Goal: Complete application form

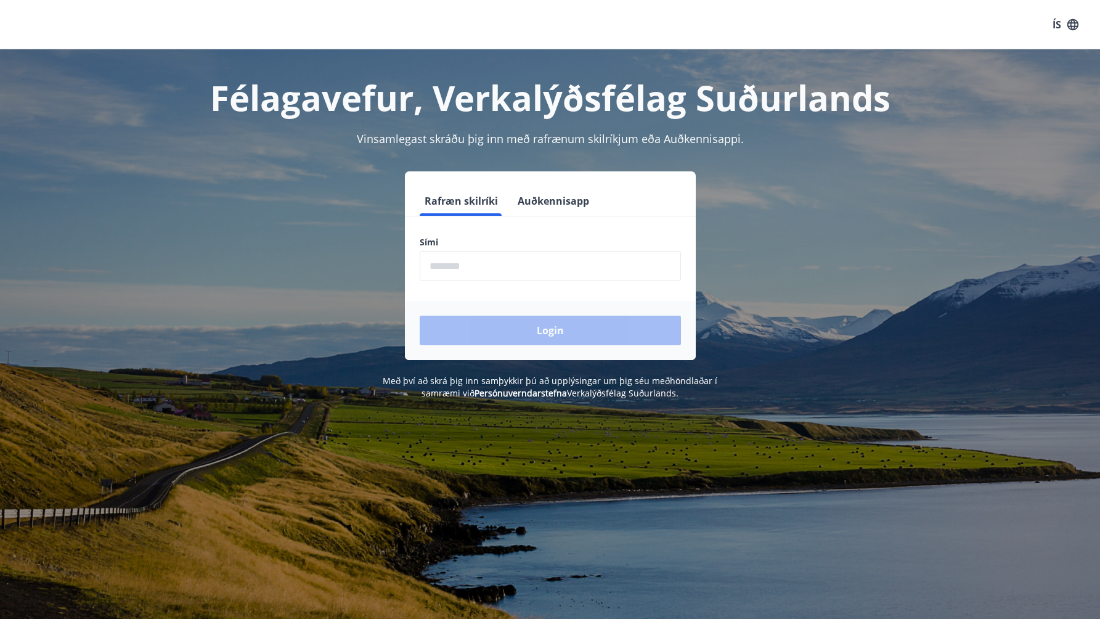
click at [604, 262] on input "phone" at bounding box center [550, 266] width 261 height 30
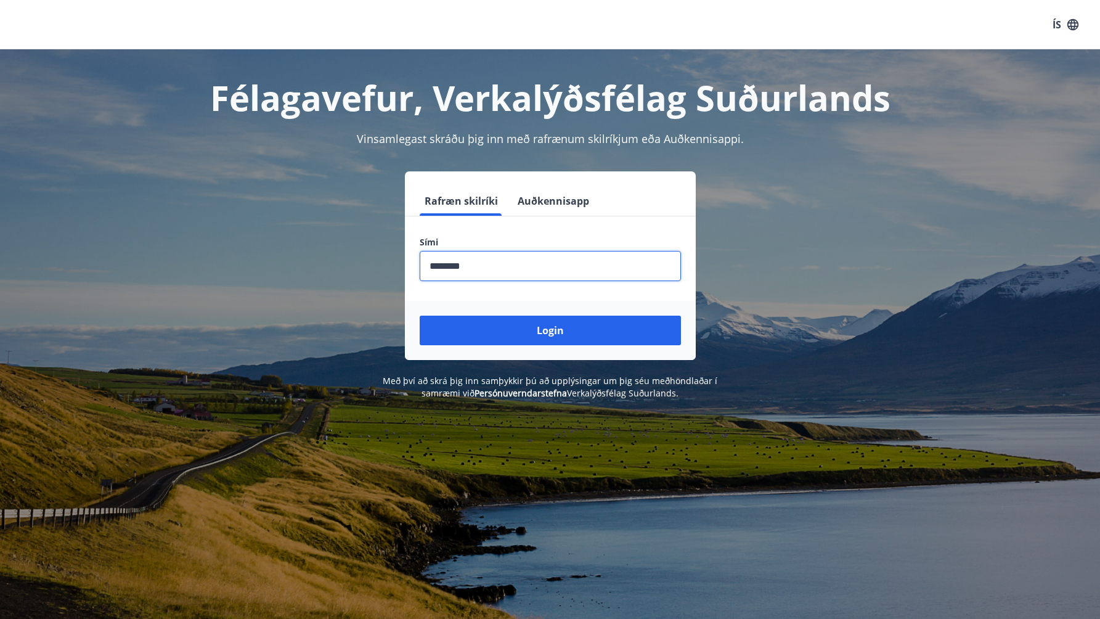
type input "********"
click at [420, 316] on button "Login" at bounding box center [550, 331] width 261 height 30
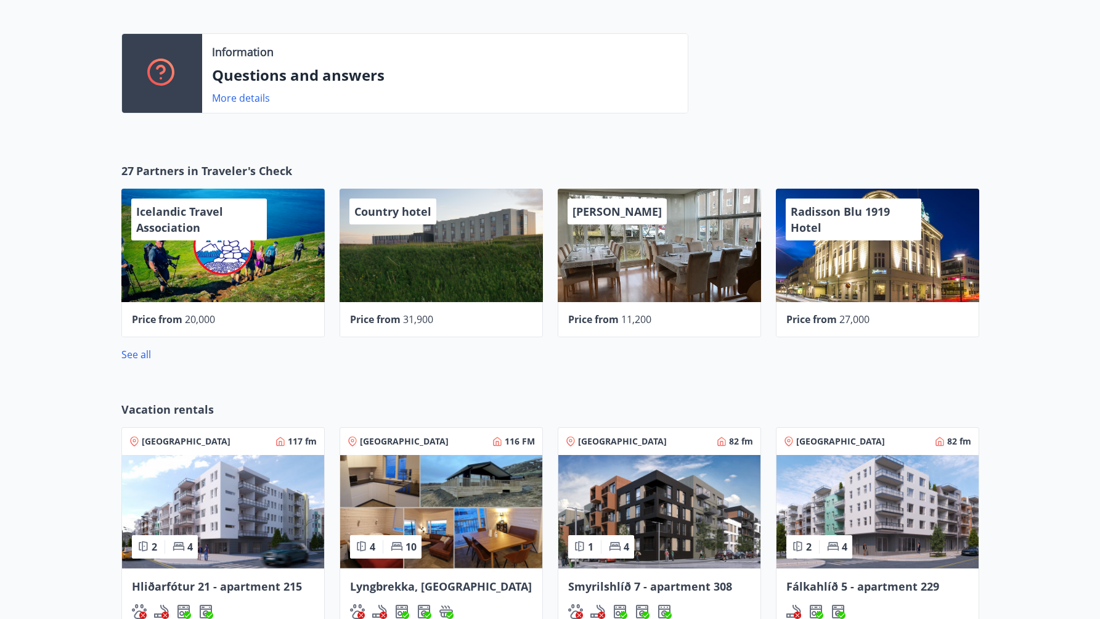
scroll to position [576, 0]
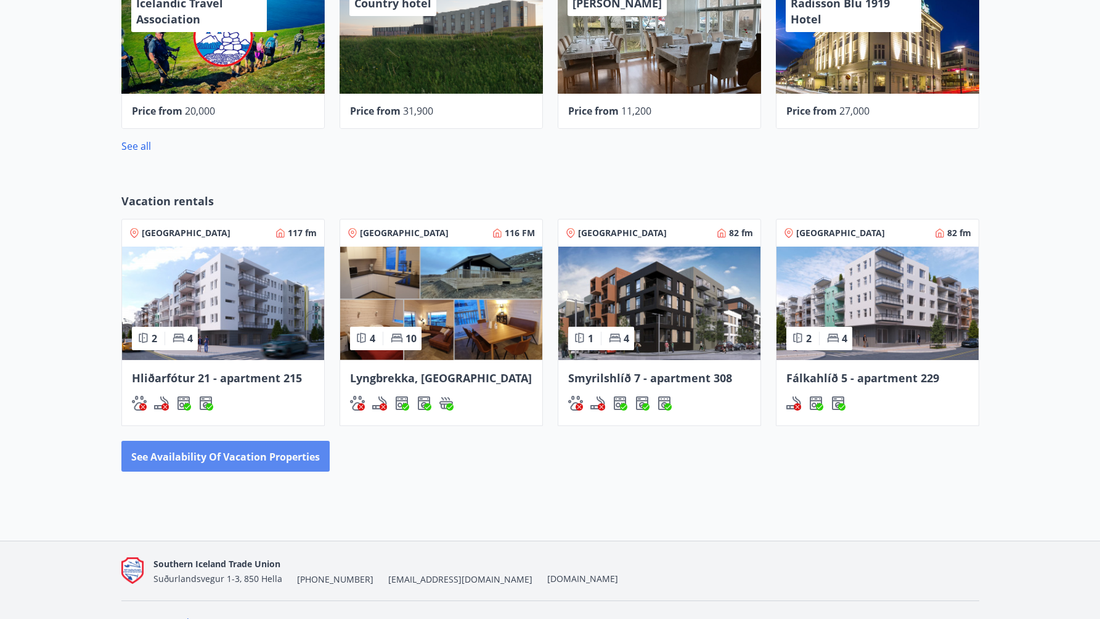
click at [242, 460] on font "See availability of vacation properties" at bounding box center [225, 457] width 189 height 14
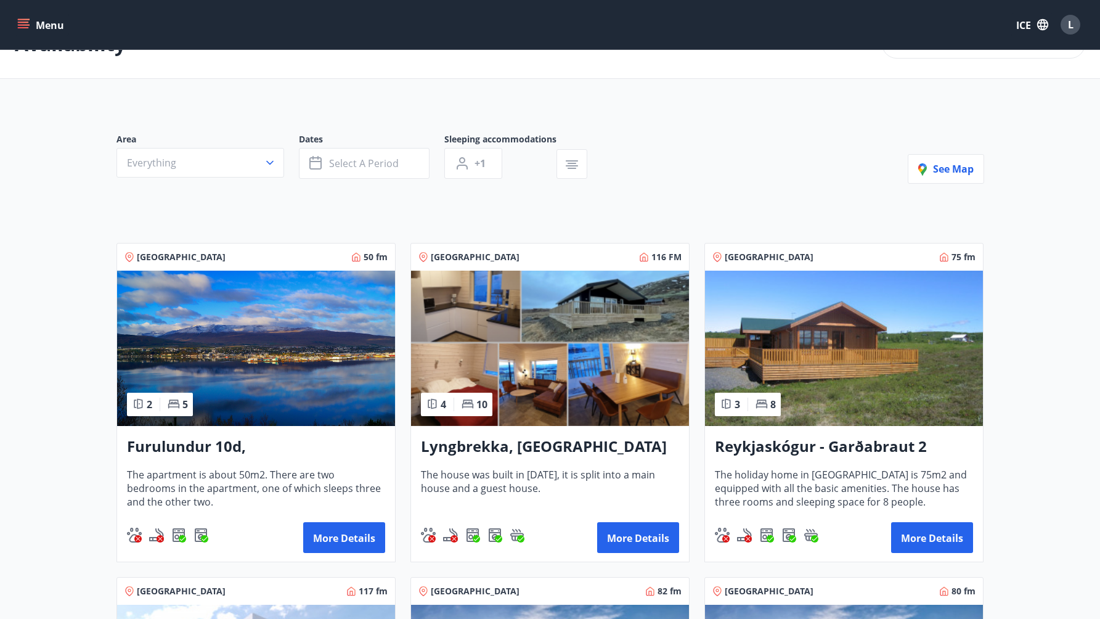
scroll to position [140, 0]
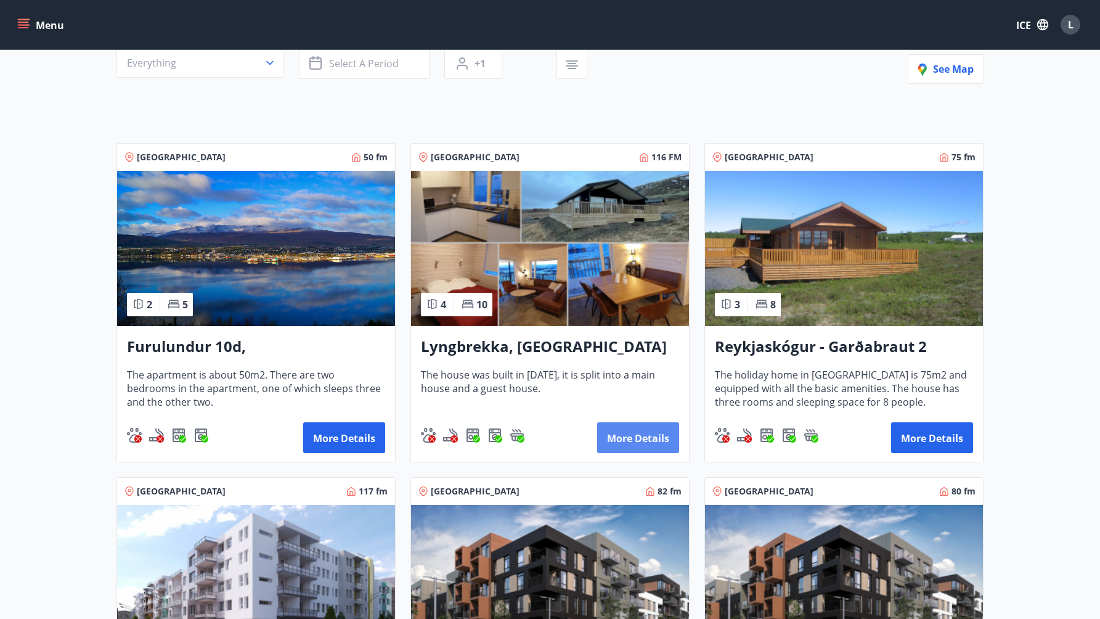
click at [620, 435] on font "More details" at bounding box center [638, 438] width 62 height 14
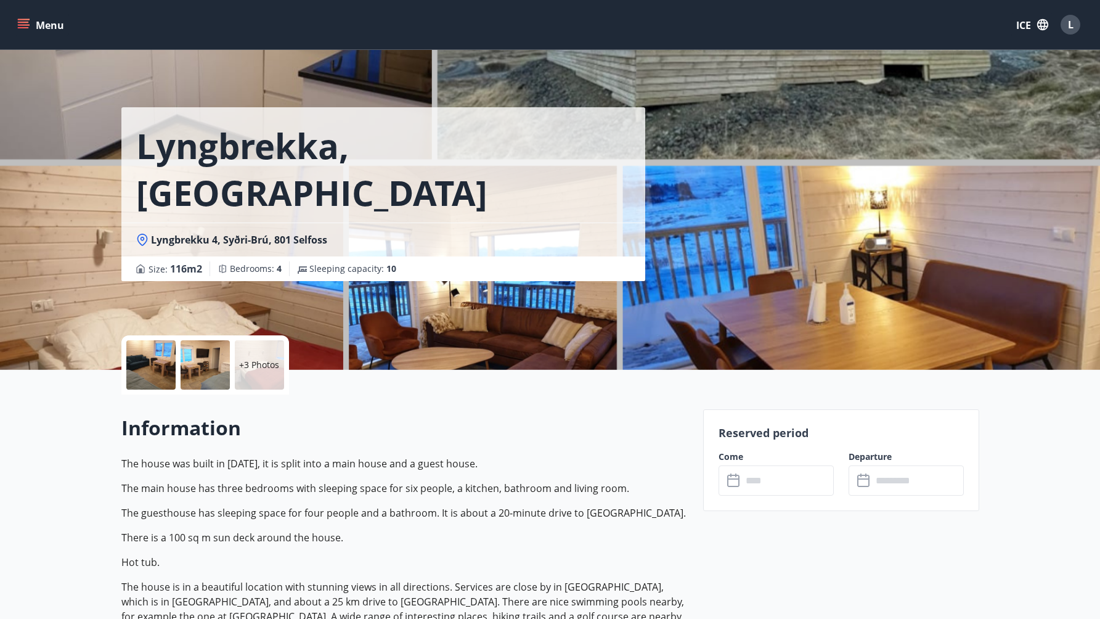
click at [263, 360] on font "+3 Photos" at bounding box center [259, 365] width 40 height 12
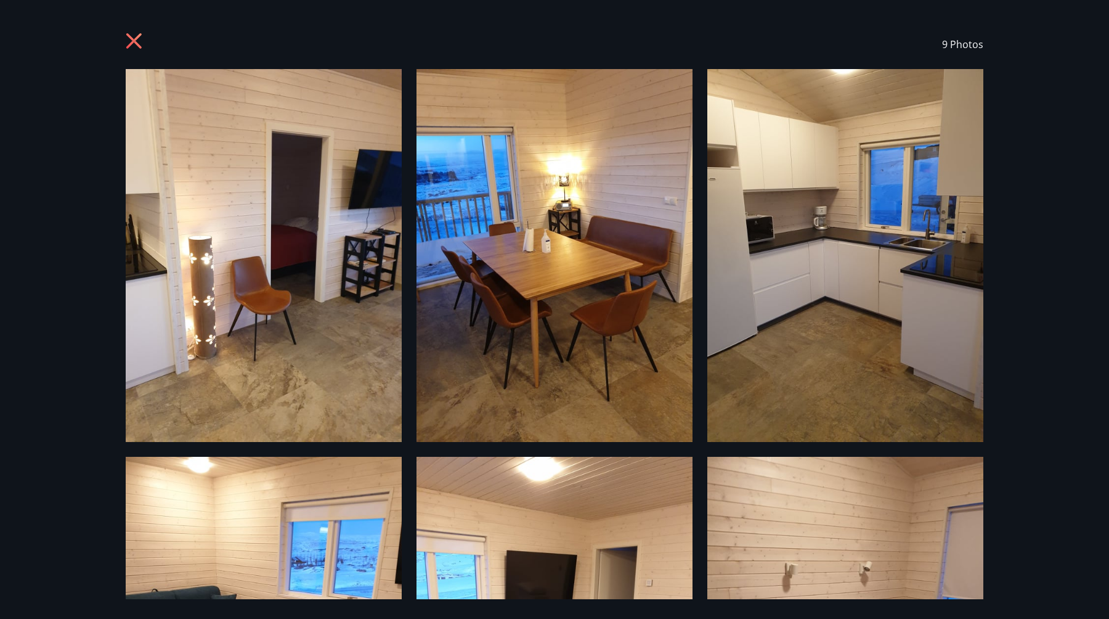
click at [139, 46] on icon at bounding box center [133, 40] width 15 height 15
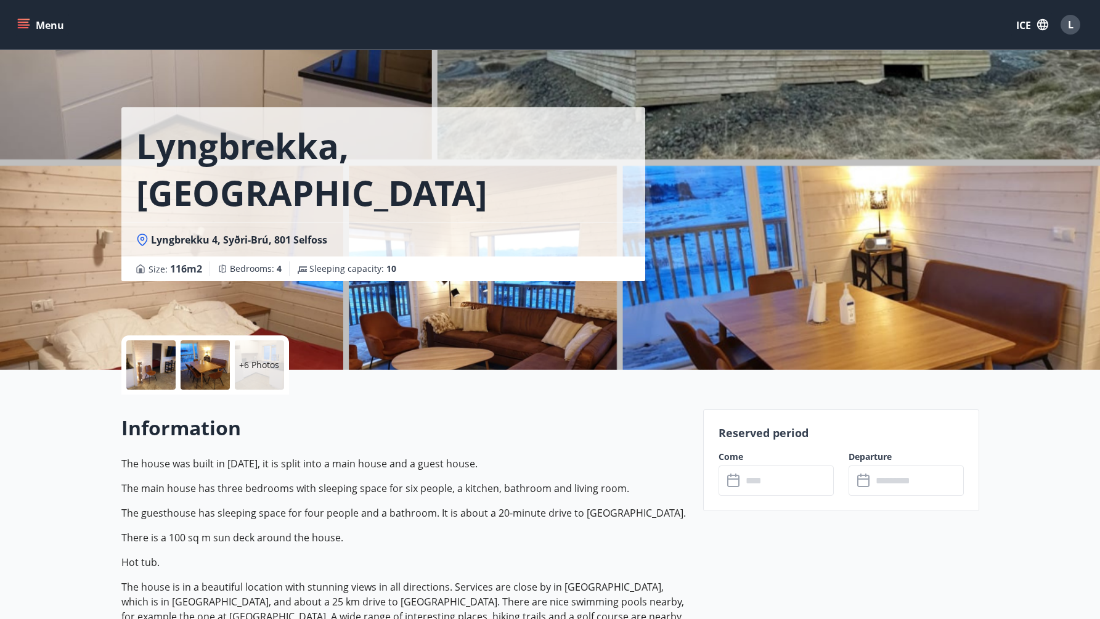
click at [54, 24] on font "Menu" at bounding box center [50, 25] width 28 height 14
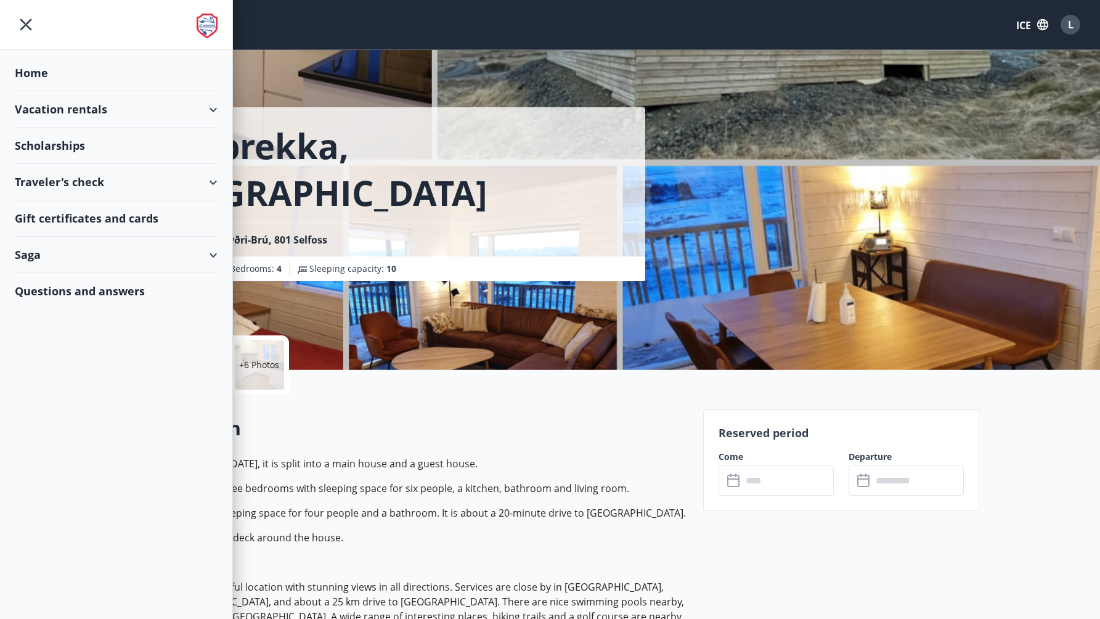
click at [121, 250] on div "Saga" at bounding box center [116, 255] width 203 height 36
click at [88, 145] on div "Scholarships" at bounding box center [116, 146] width 203 height 36
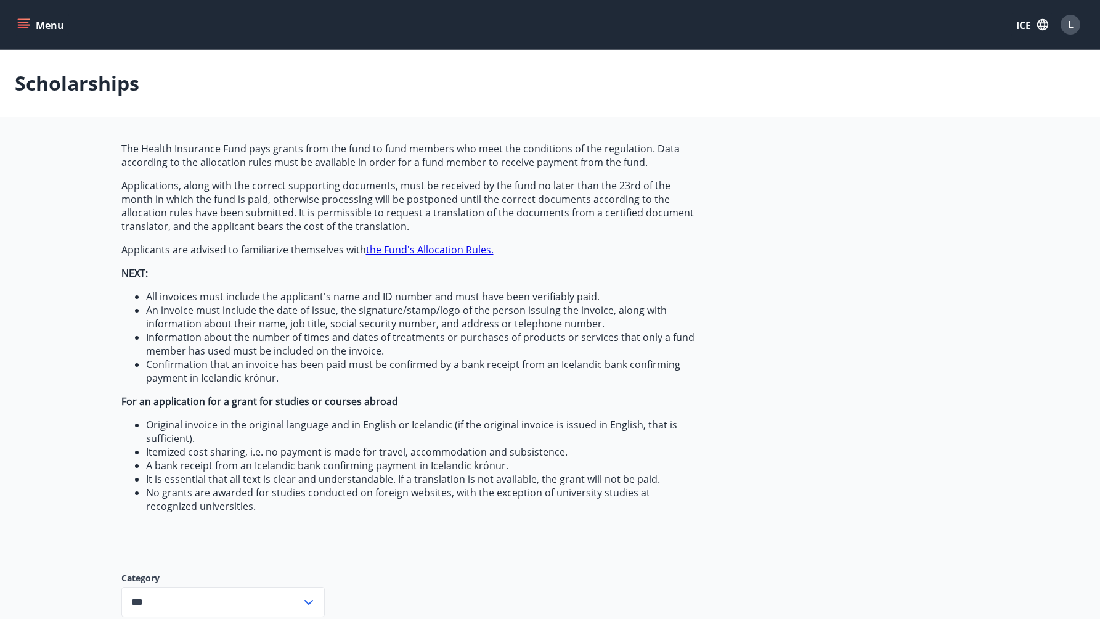
type input "***"
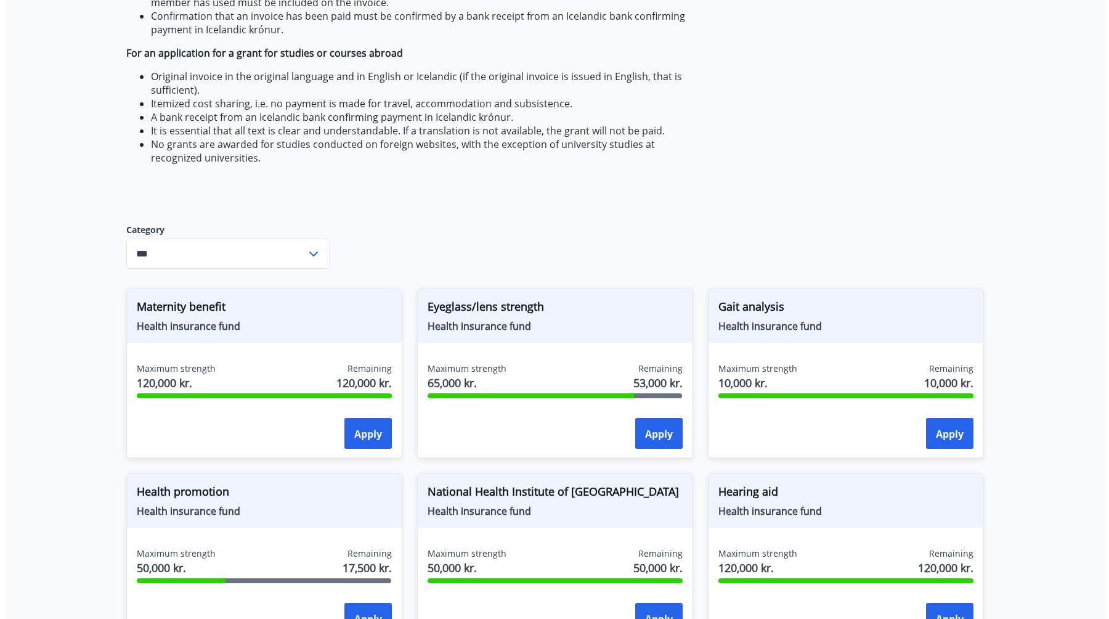
scroll to position [455, 0]
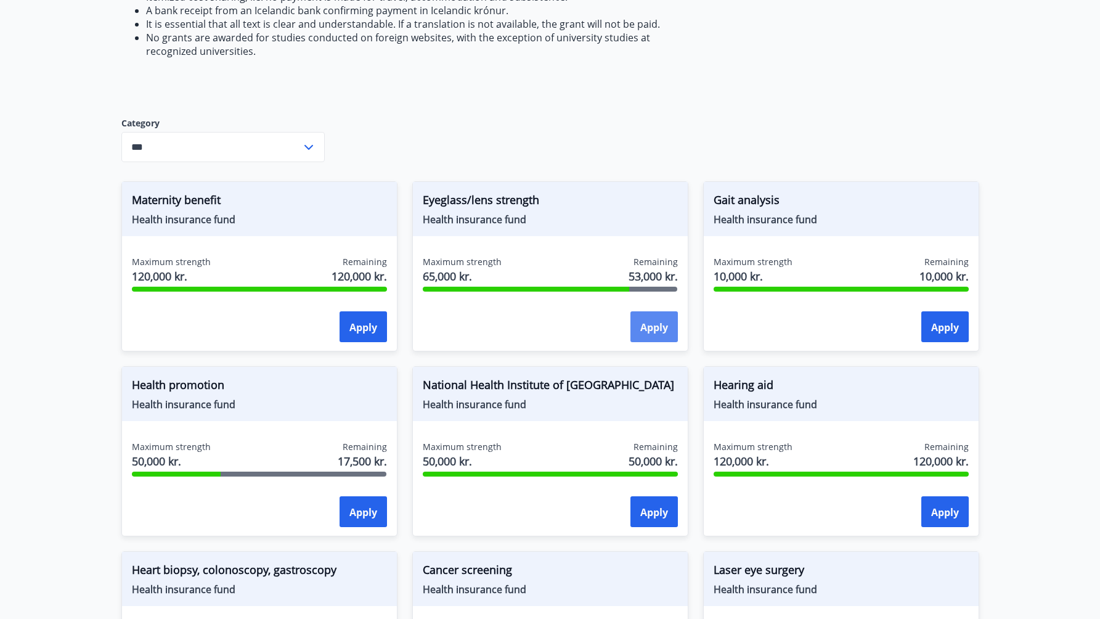
click at [647, 329] on font "Apply" at bounding box center [654, 328] width 28 height 14
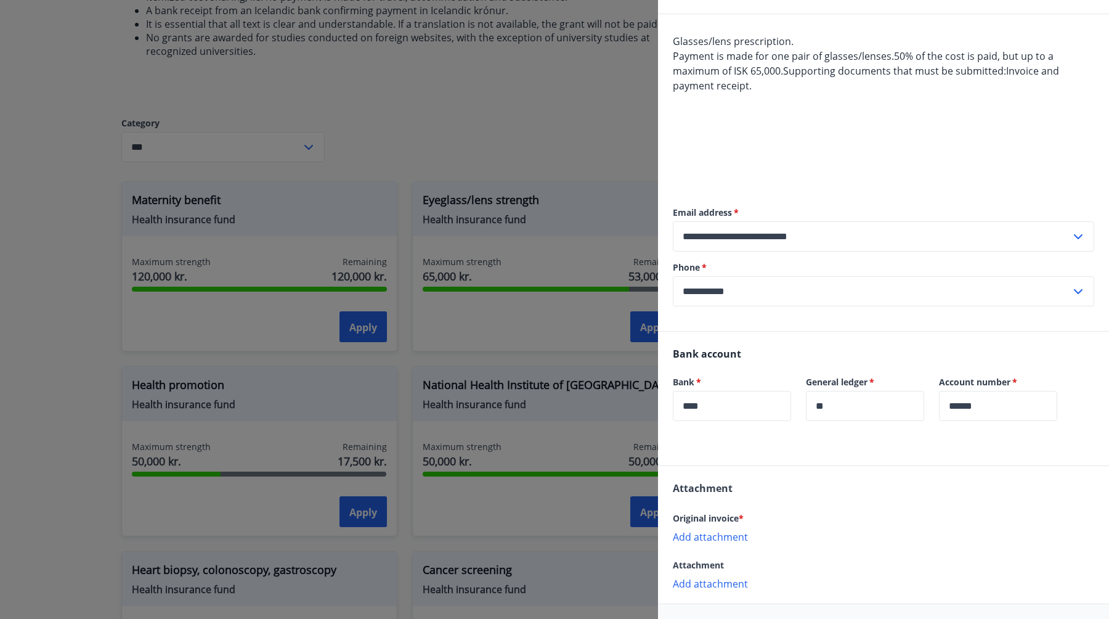
scroll to position [143, 0]
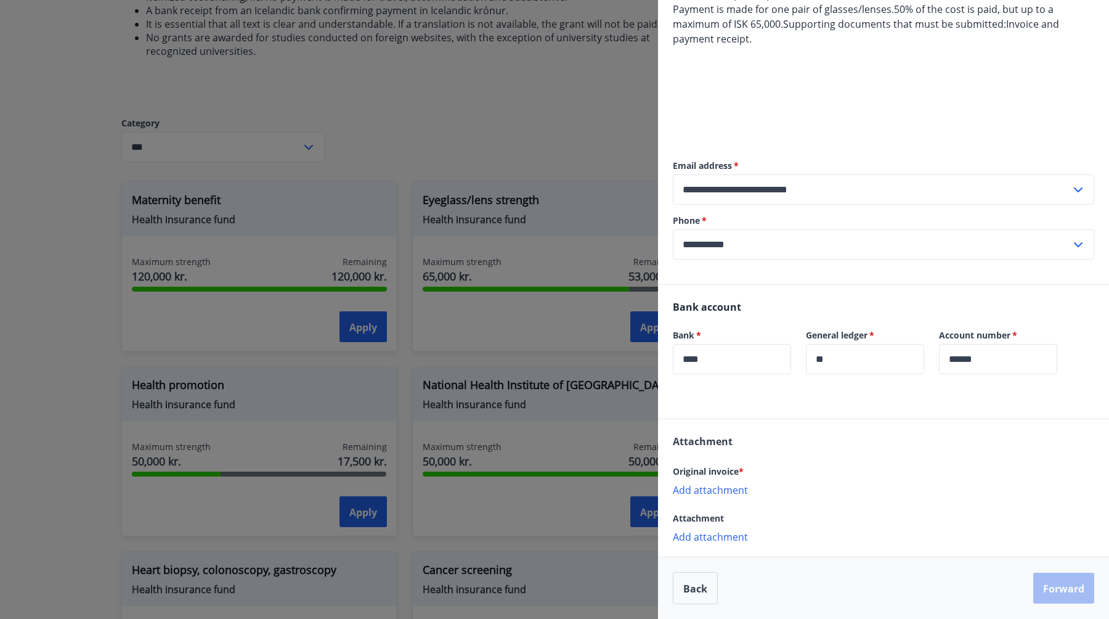
click at [738, 492] on font "Add attachment" at bounding box center [710, 490] width 75 height 14
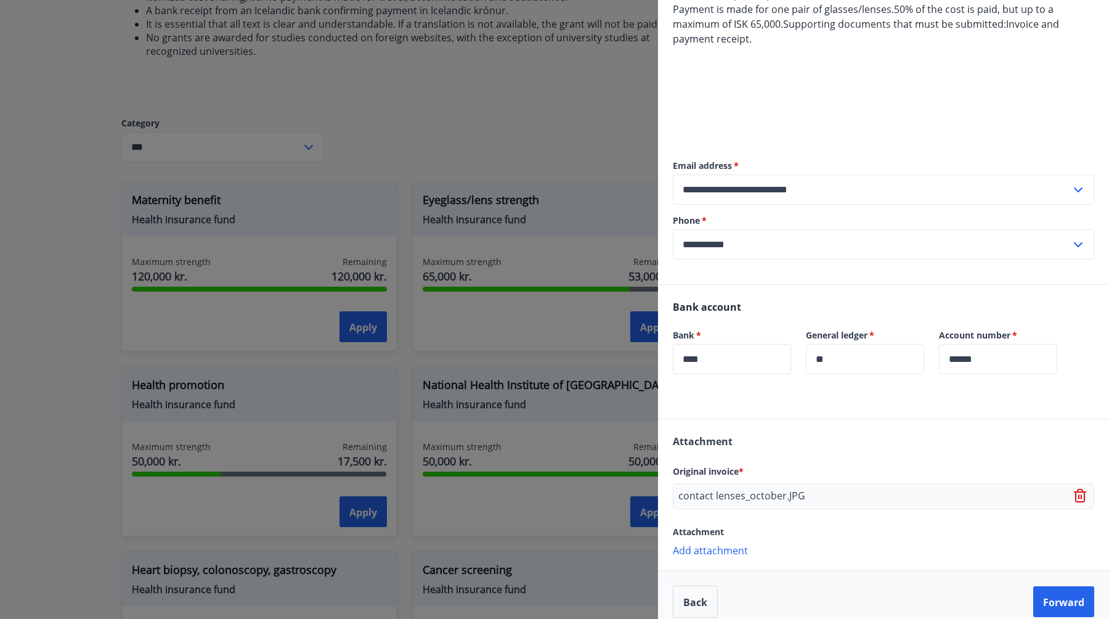
click at [721, 555] on font "Add attachment" at bounding box center [710, 551] width 75 height 14
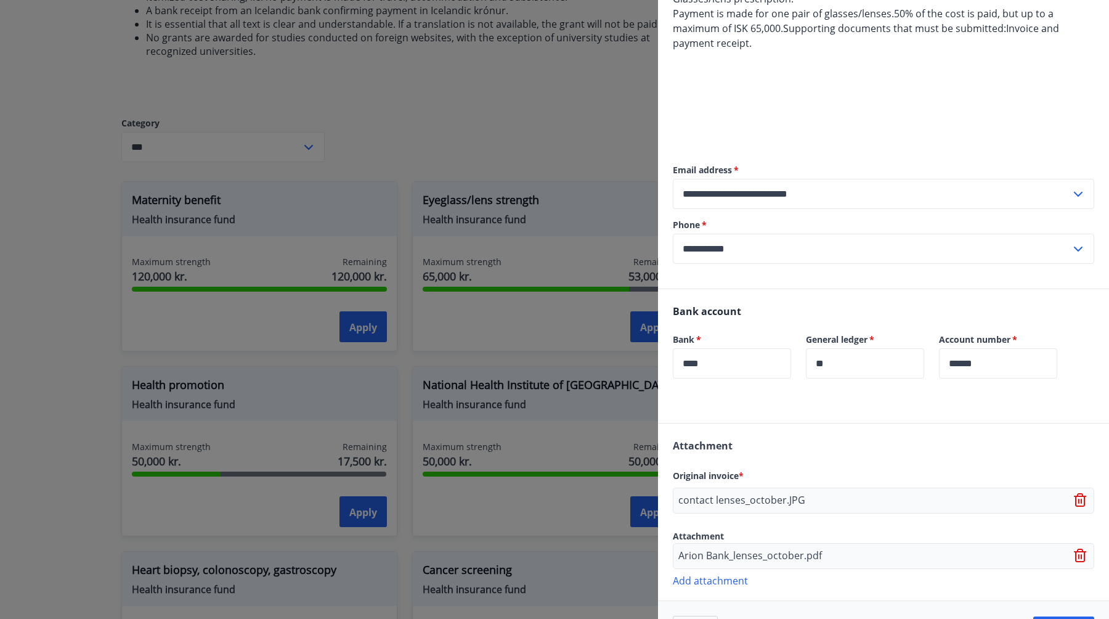
scroll to position [182, 0]
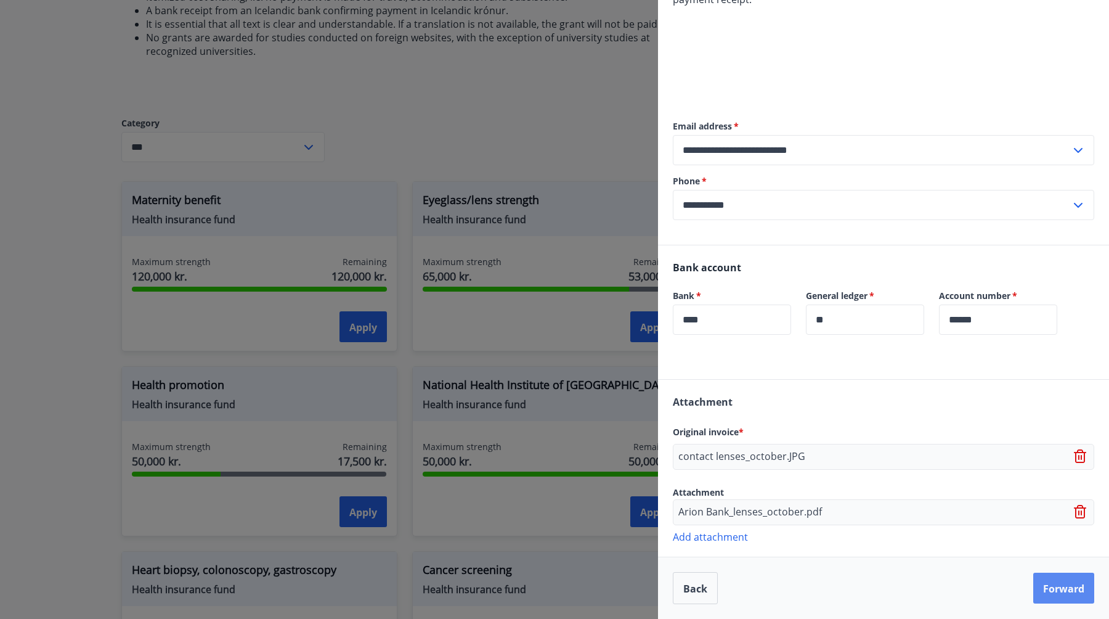
click at [1048, 592] on font "Forward" at bounding box center [1064, 589] width 41 height 14
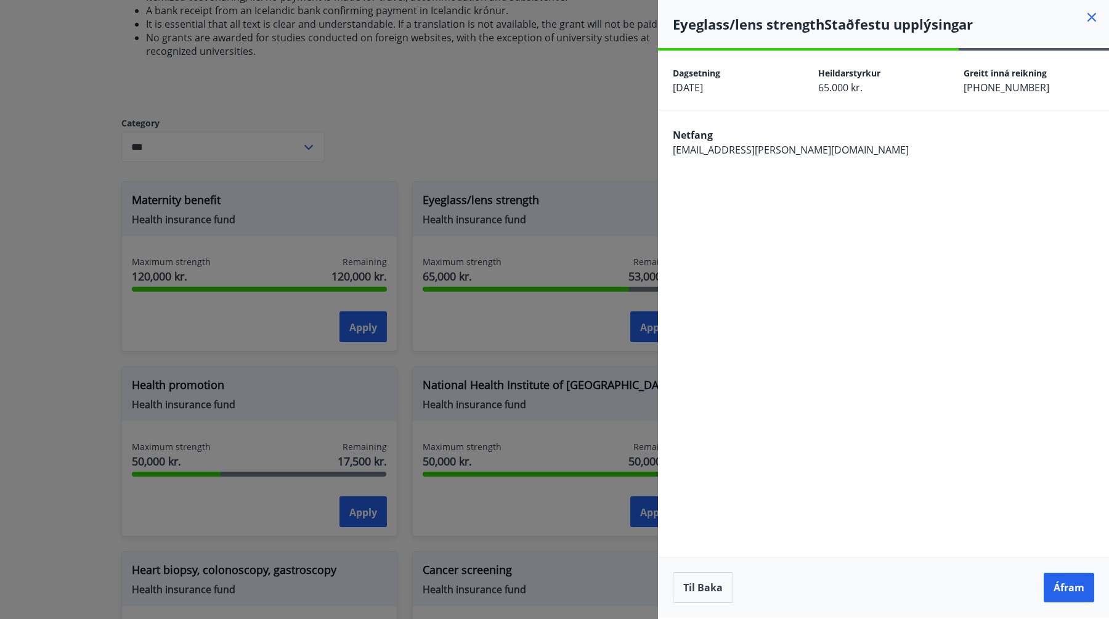
scroll to position [0, 0]
click at [706, 588] on font "Back" at bounding box center [696, 588] width 24 height 14
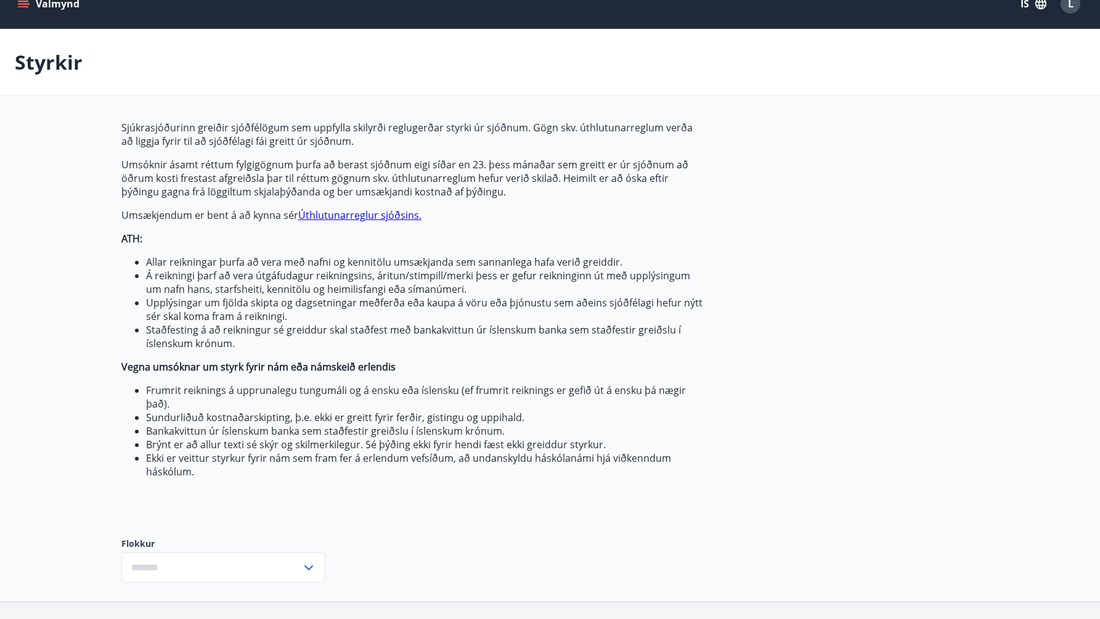
type input "***"
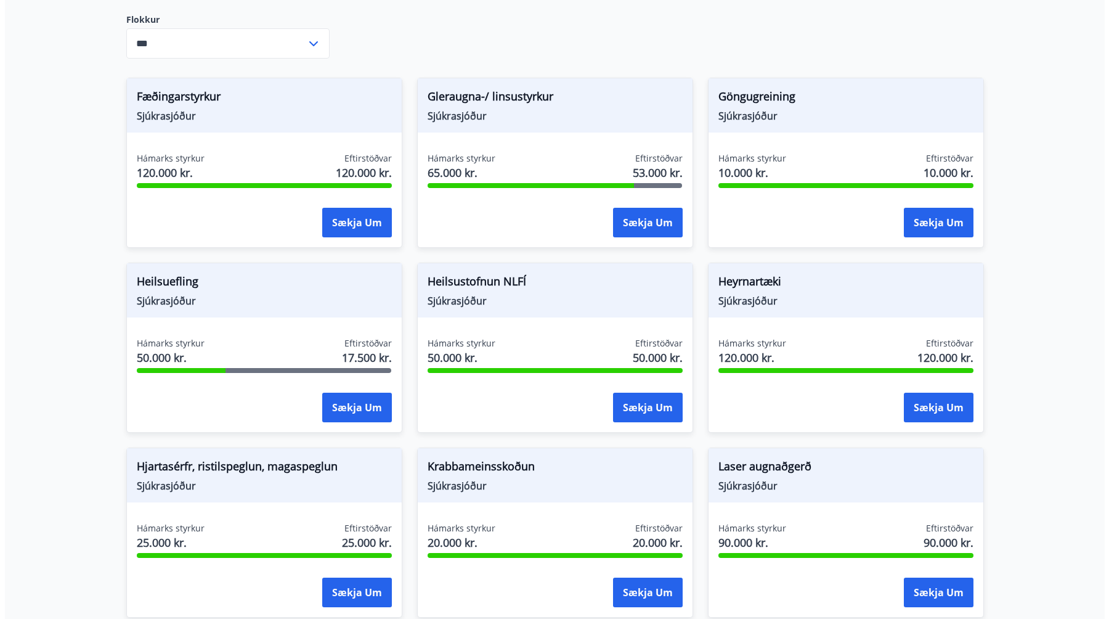
scroll to position [558, 0]
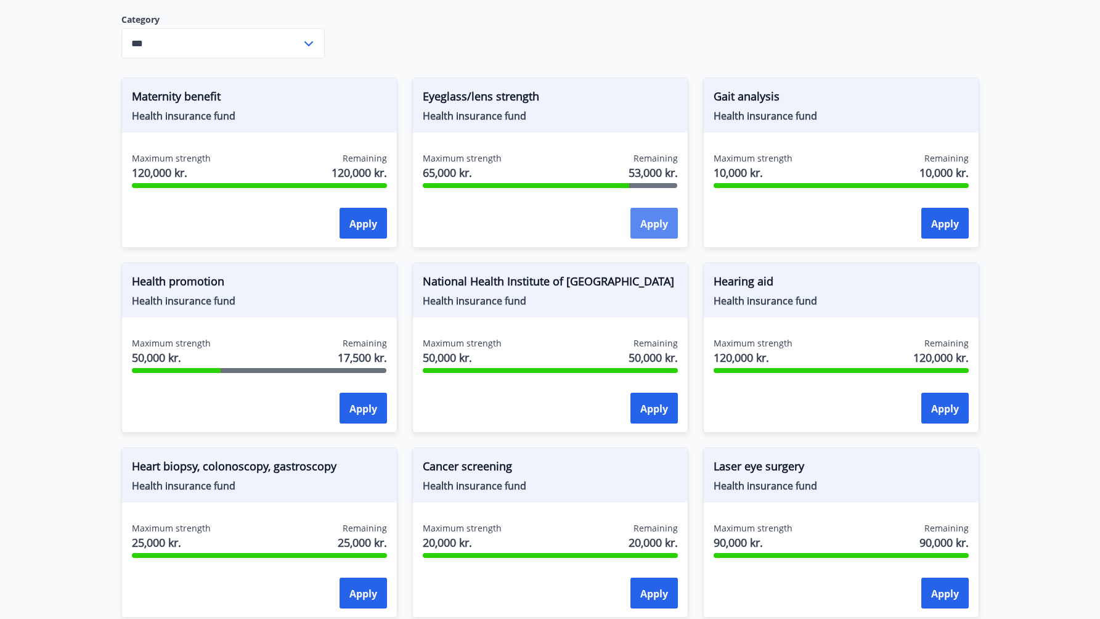
click at [647, 232] on button "Apply" at bounding box center [654, 223] width 47 height 31
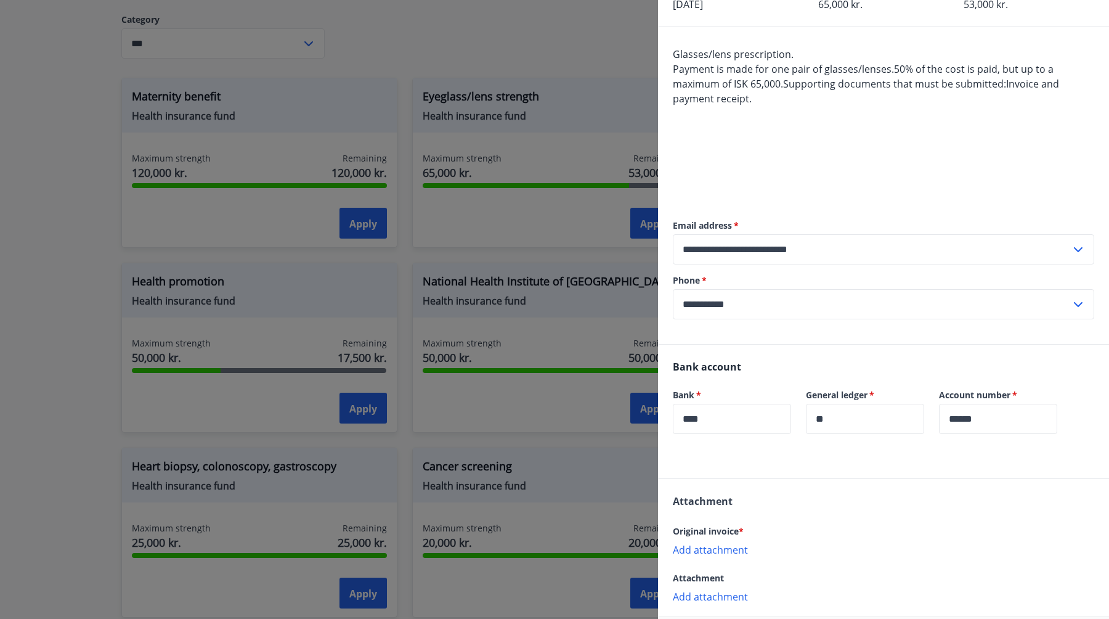
scroll to position [143, 0]
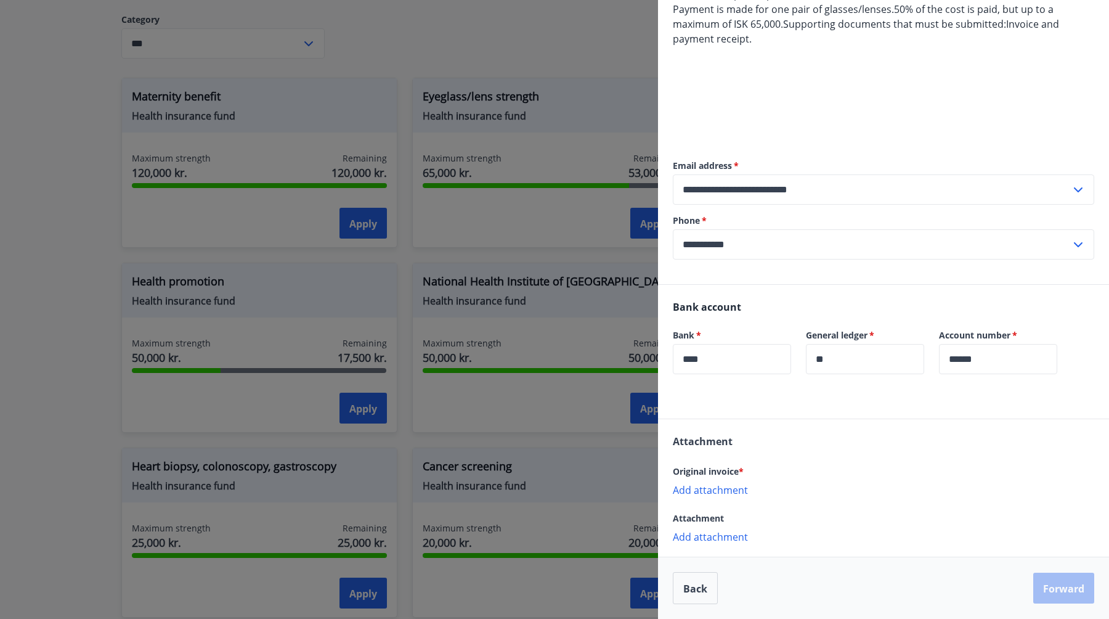
click at [732, 486] on font "Add attachment" at bounding box center [710, 490] width 75 height 14
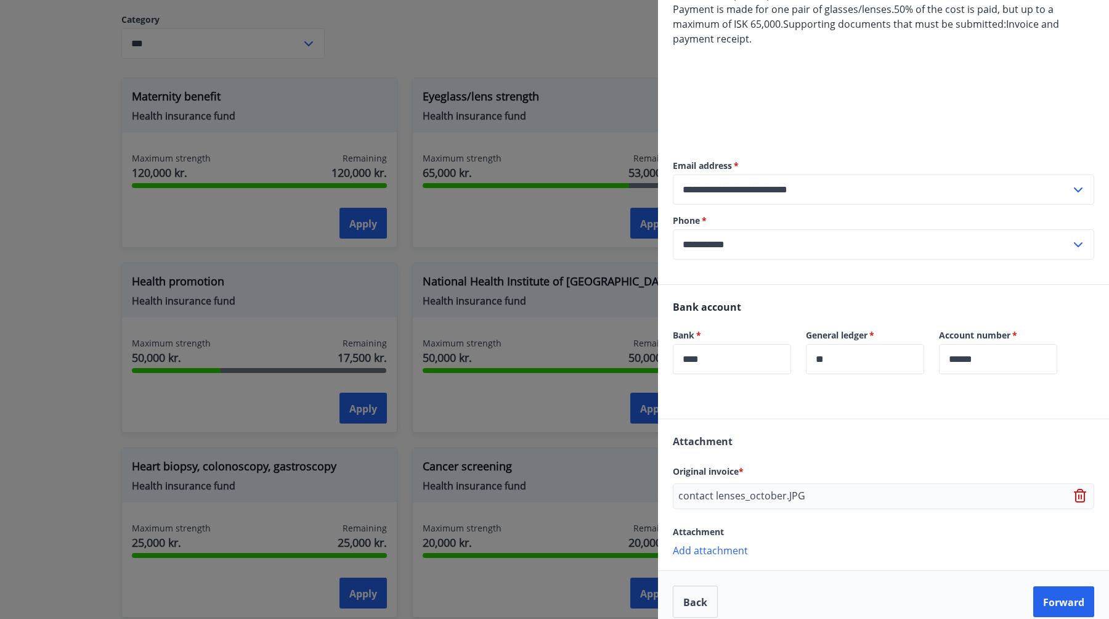
click at [726, 548] on font "Add attachment" at bounding box center [710, 551] width 75 height 14
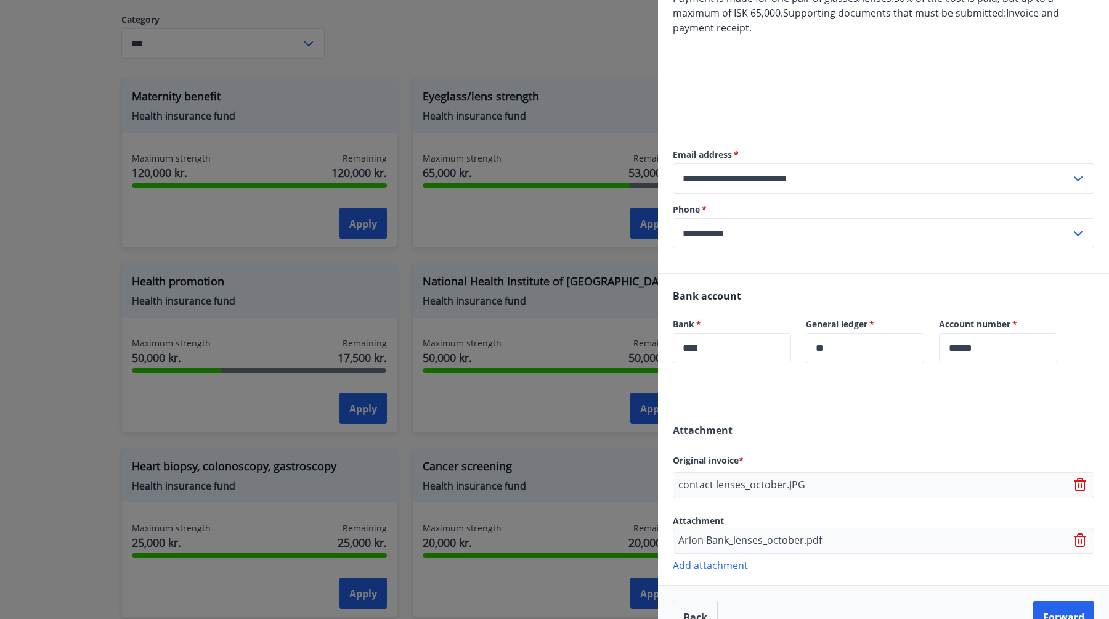
scroll to position [182, 0]
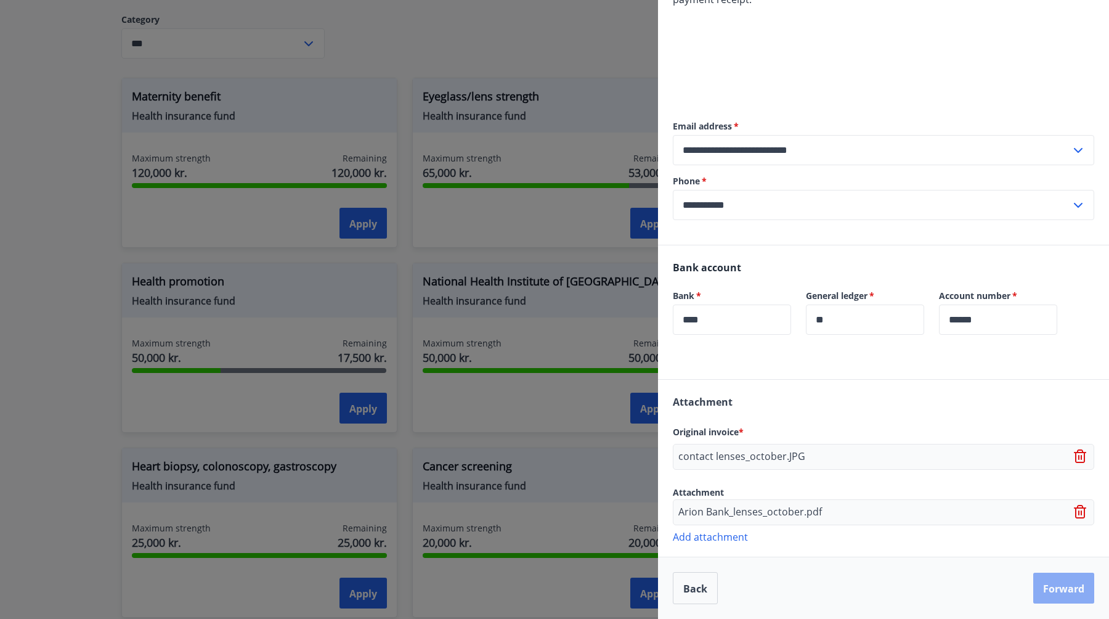
click at [1044, 589] on font "Forward" at bounding box center [1064, 589] width 41 height 14
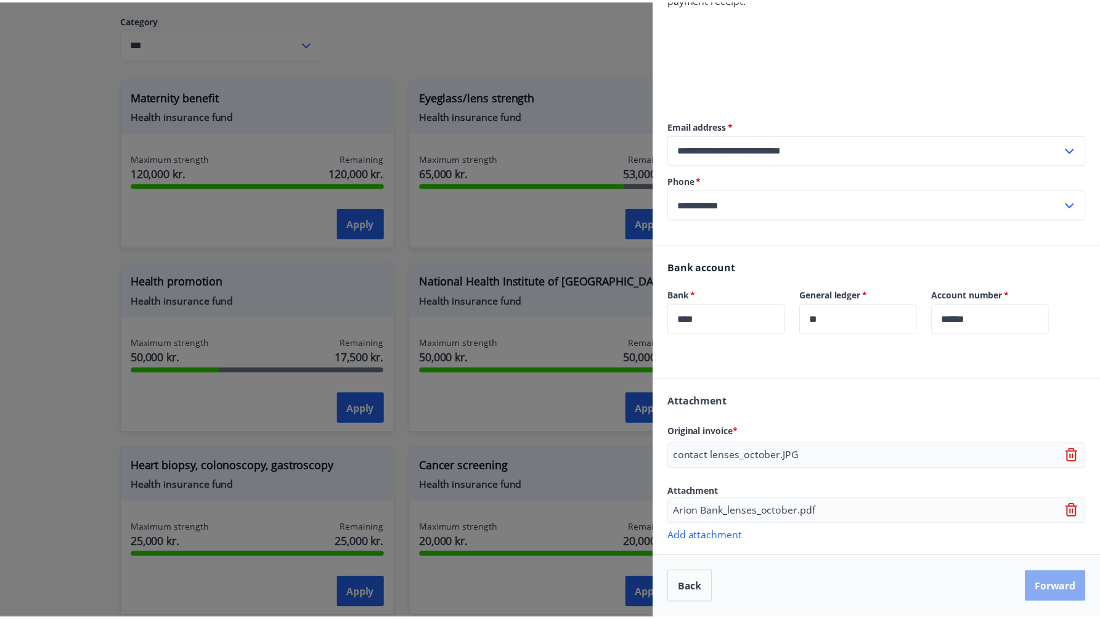
scroll to position [0, 0]
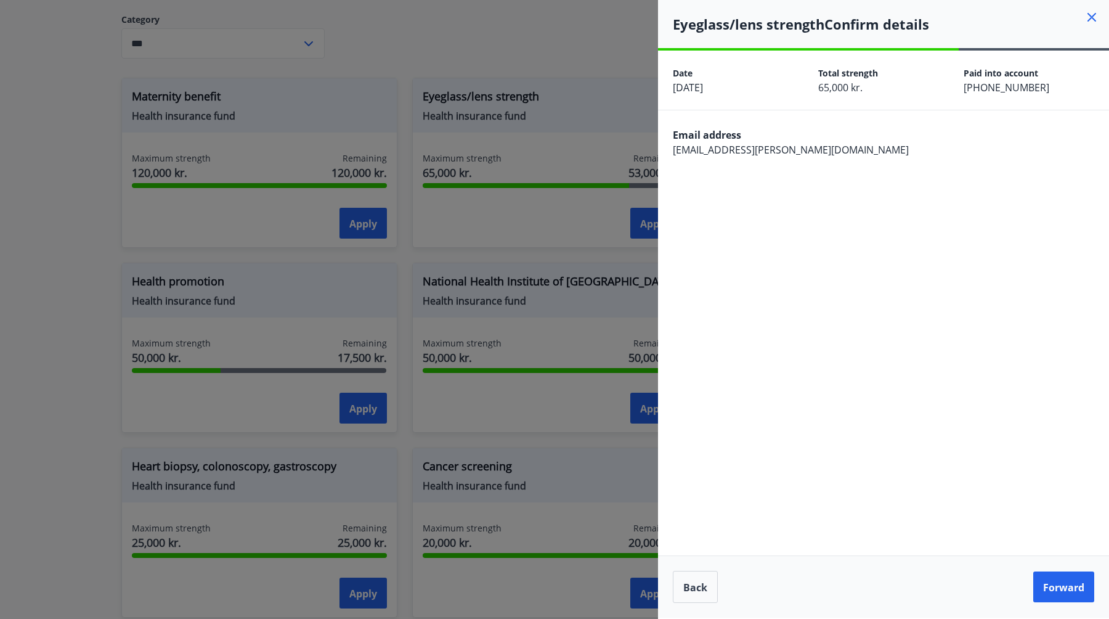
click at [1044, 589] on font "Forward" at bounding box center [1064, 588] width 41 height 14
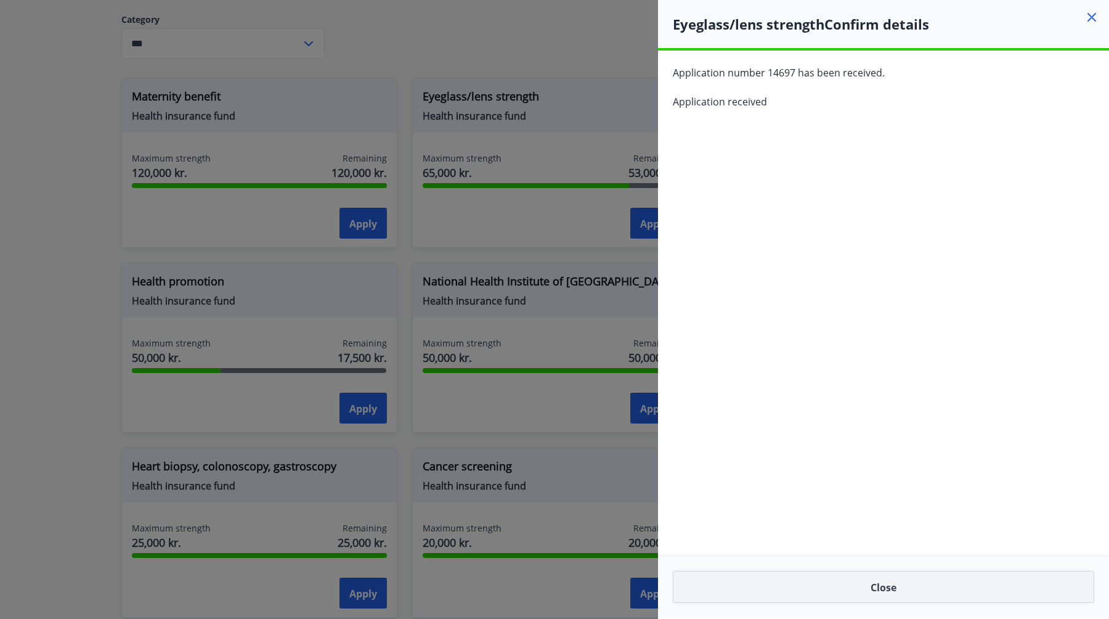
click at [907, 582] on button "Close" at bounding box center [884, 587] width 422 height 32
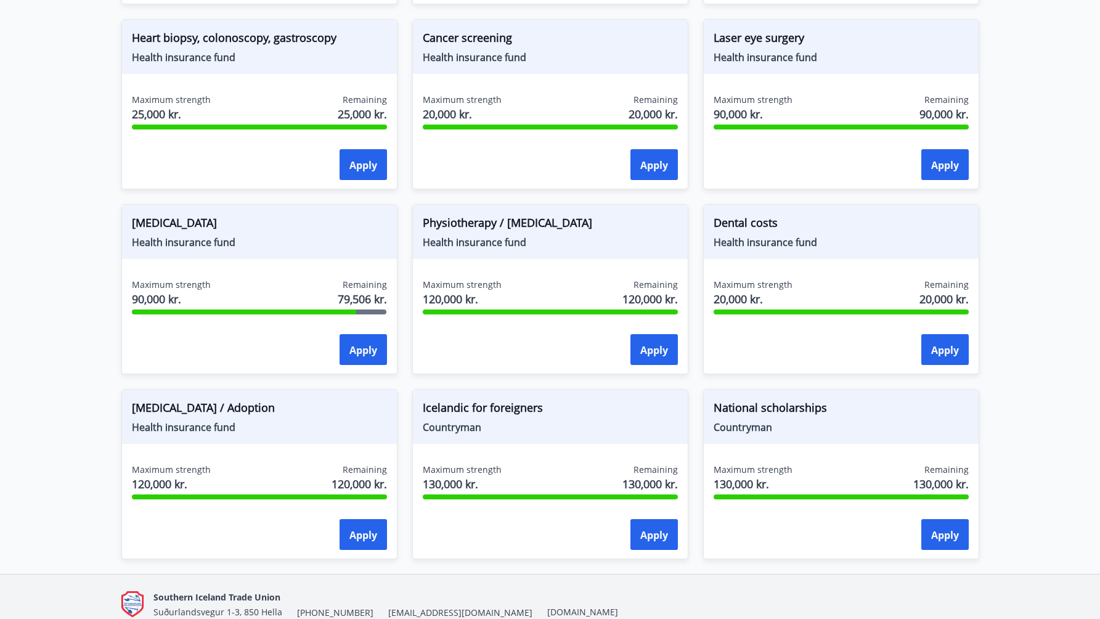
scroll to position [1040, 0]
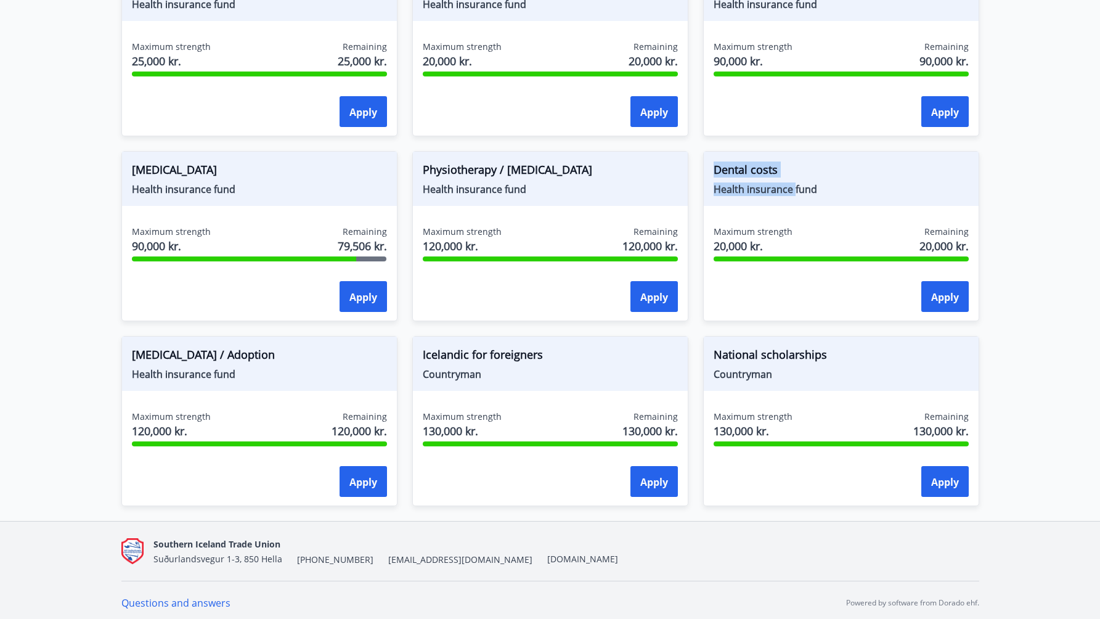
drag, startPoint x: 714, startPoint y: 167, endPoint x: 793, endPoint y: 192, distance: 83.4
click at [793, 192] on div "Dental costs Health insurance fund" at bounding box center [841, 179] width 275 height 54
click at [793, 192] on font "Health insurance fund" at bounding box center [766, 189] width 104 height 14
drag, startPoint x: 830, startPoint y: 190, endPoint x: 700, endPoint y: 163, distance: 132.9
click at [700, 163] on div "Dental costs Health insurance fund Maximum strength 20,000 kr. Remaining 20,000…" at bounding box center [833, 228] width 291 height 185
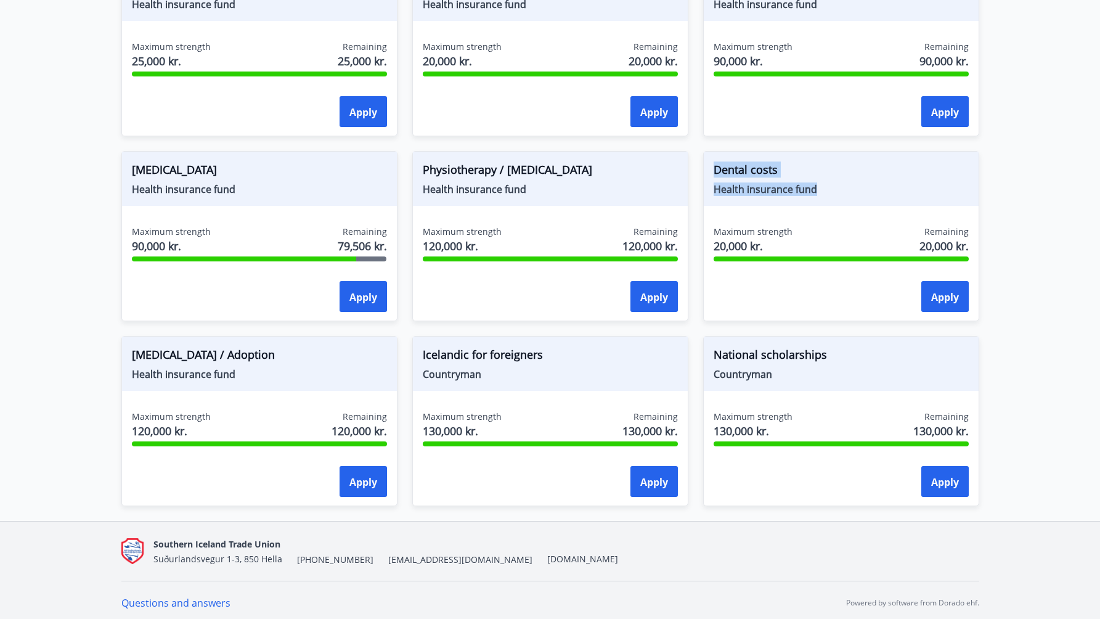
click at [700, 163] on div "Dental costs Health insurance fund Maximum strength 20,000 kr. Remaining 20,000…" at bounding box center [833, 228] width 291 height 185
drag, startPoint x: 755, startPoint y: 184, endPoint x: 834, endPoint y: 196, distance: 79.9
click at [834, 196] on div "Dental costs Health insurance fund" at bounding box center [841, 179] width 275 height 54
